Goal: Task Accomplishment & Management: Manage account settings

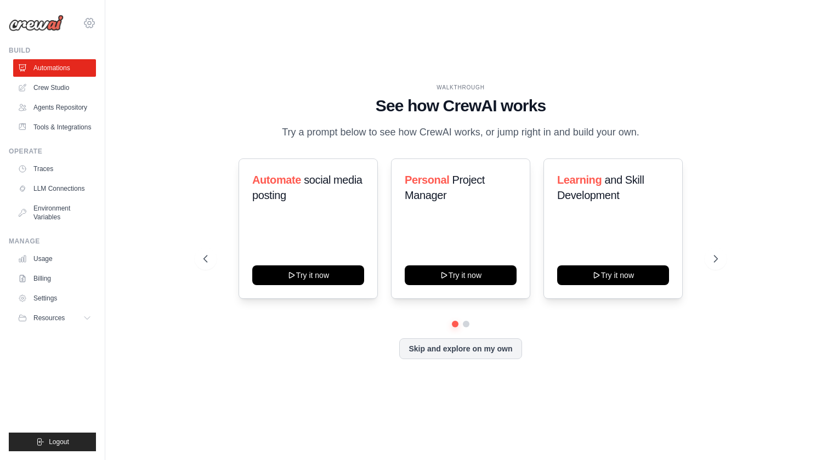
click at [90, 19] on icon at bounding box center [89, 22] width 10 height 9
click at [117, 70] on span "Settings" at bounding box center [137, 67] width 87 height 11
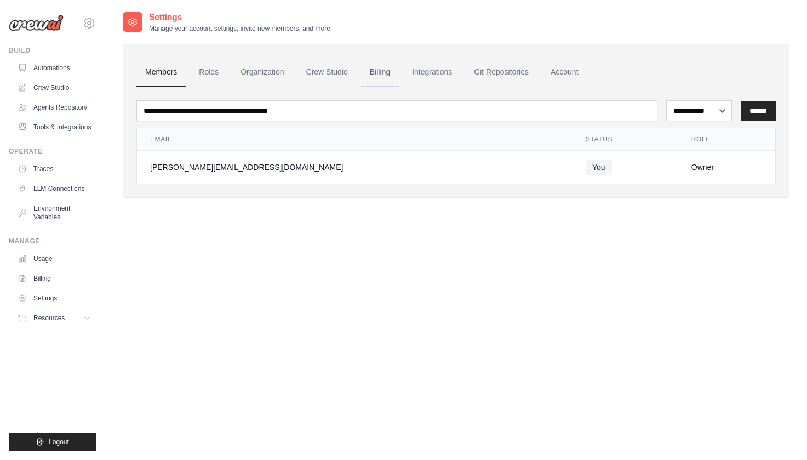
click at [379, 69] on link "Billing" at bounding box center [380, 73] width 38 height 30
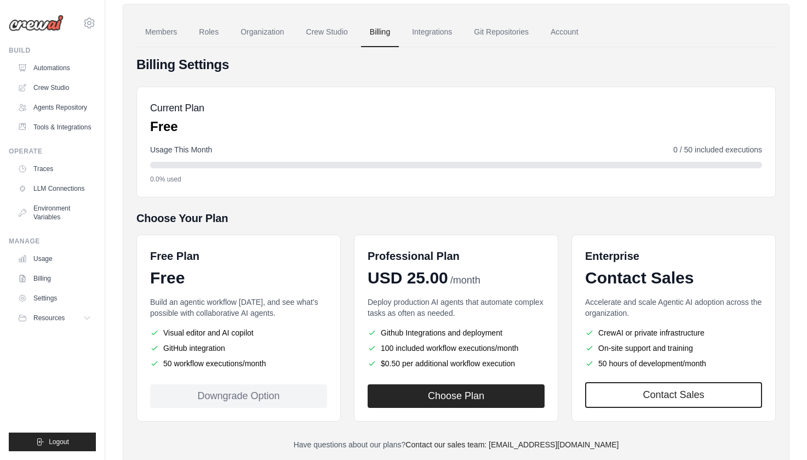
scroll to position [72, 0]
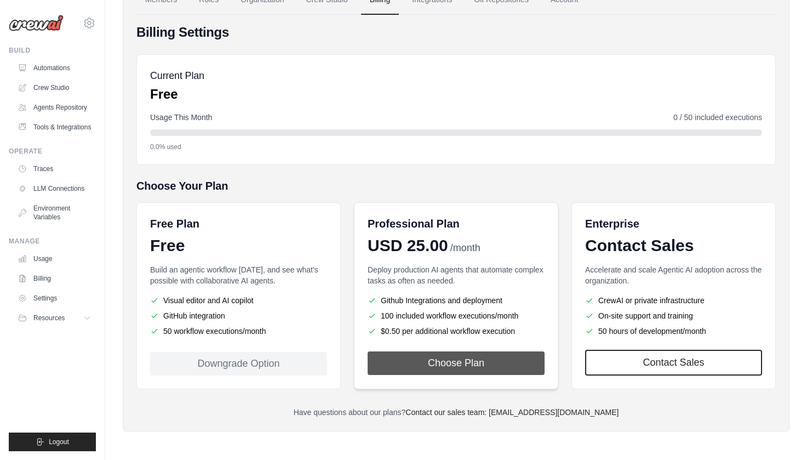
click at [453, 356] on button "Choose Plan" at bounding box center [456, 363] width 177 height 24
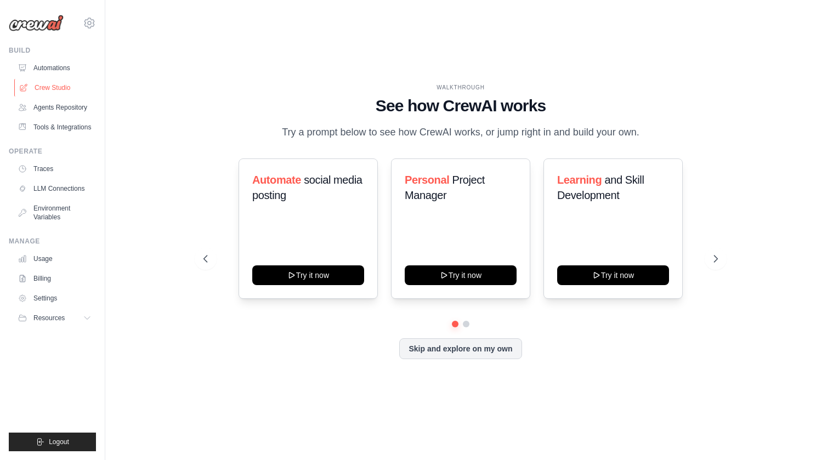
click at [53, 88] on link "Crew Studio" at bounding box center [55, 88] width 83 height 18
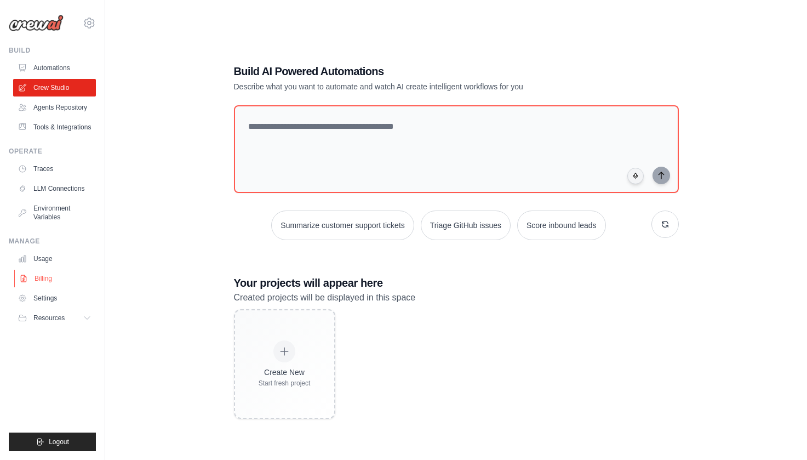
click at [47, 274] on link "Billing" at bounding box center [55, 279] width 83 height 18
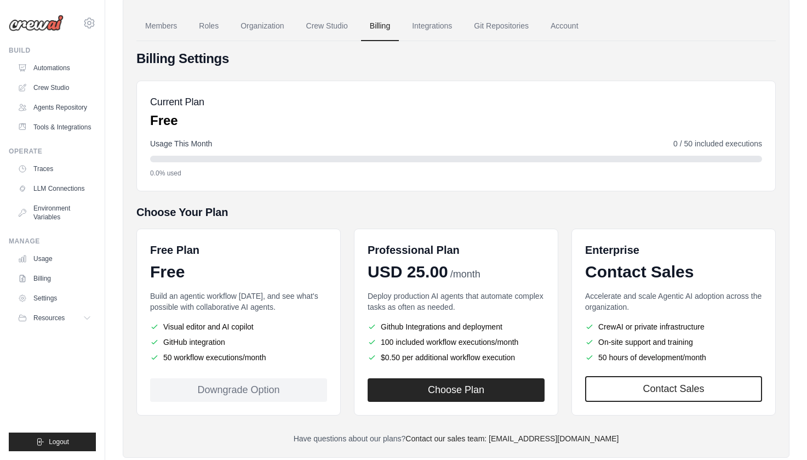
scroll to position [72, 0]
